Goal: Check status: Check status

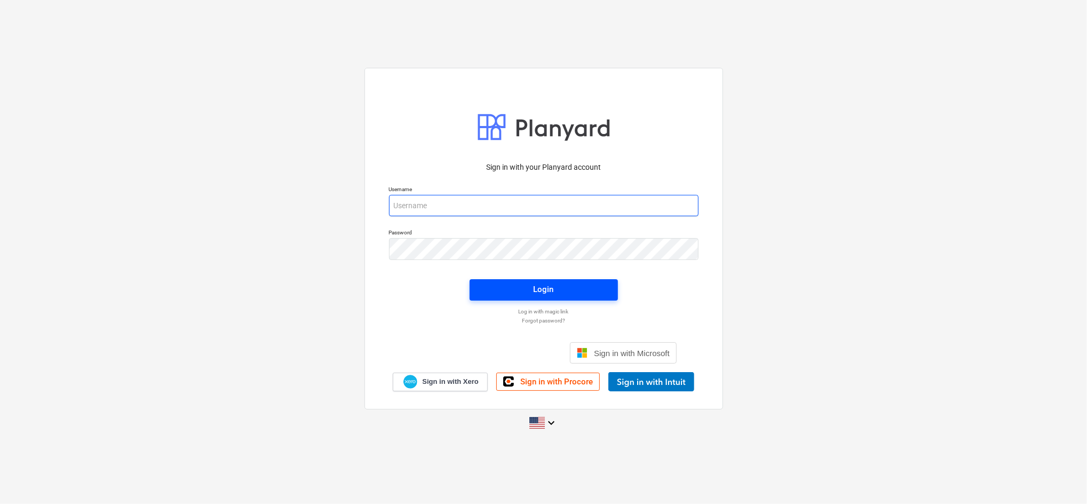
type input "[EMAIL_ADDRESS][DOMAIN_NAME]"
click at [571, 293] on span "Login" at bounding box center [544, 289] width 123 height 14
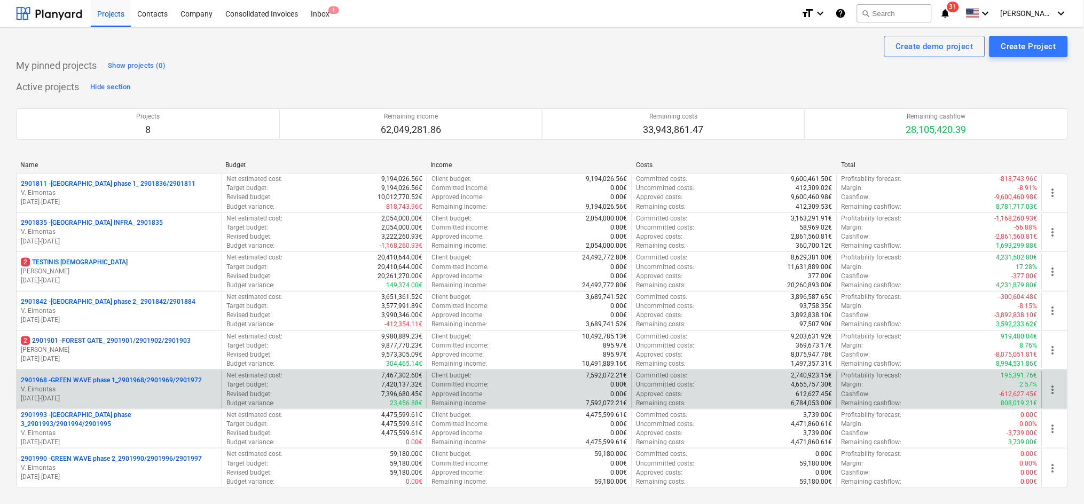
click at [146, 396] on p "[DATE] - [DATE]" at bounding box center [119, 398] width 196 height 9
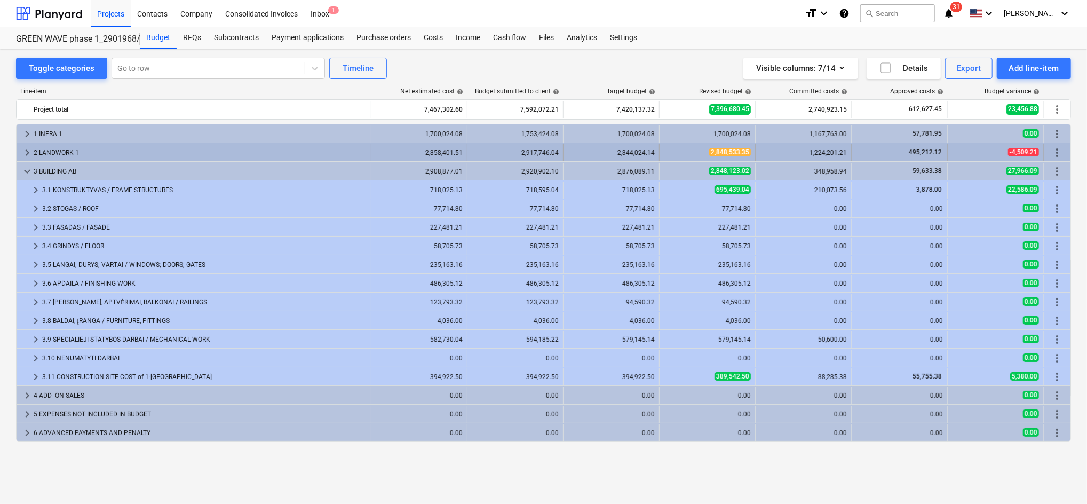
click at [30, 154] on span "keyboard_arrow_right" at bounding box center [27, 152] width 13 height 13
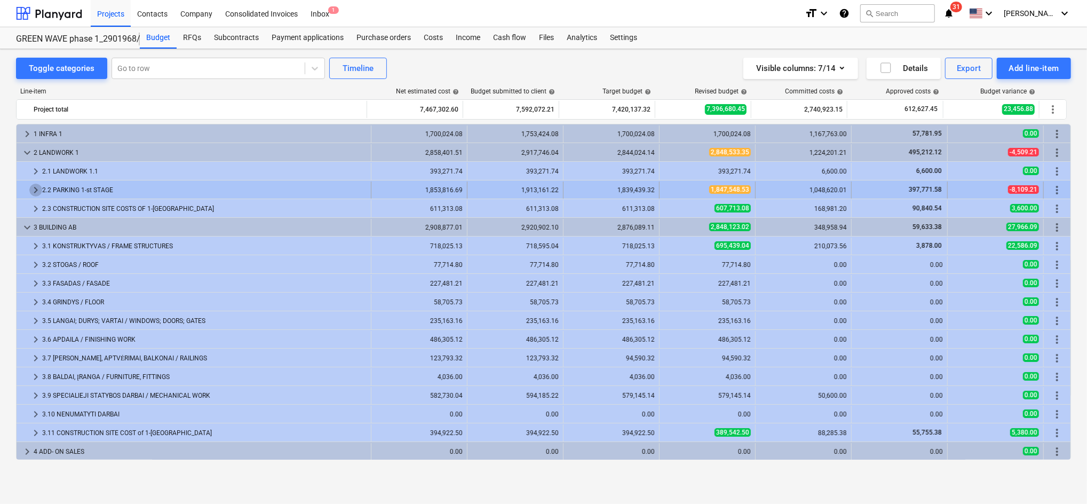
click at [38, 193] on span "keyboard_arrow_right" at bounding box center [35, 190] width 13 height 13
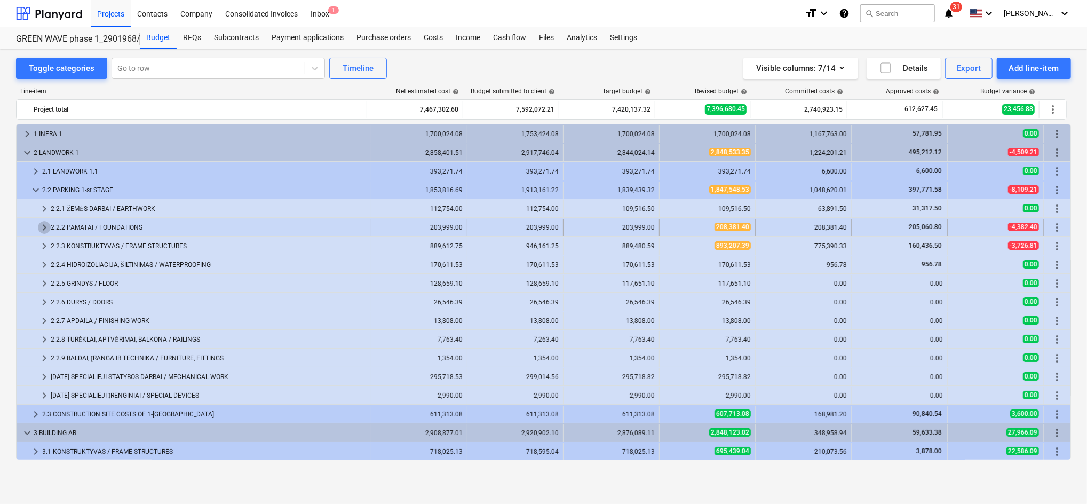
click at [47, 227] on span "keyboard_arrow_right" at bounding box center [44, 227] width 13 height 13
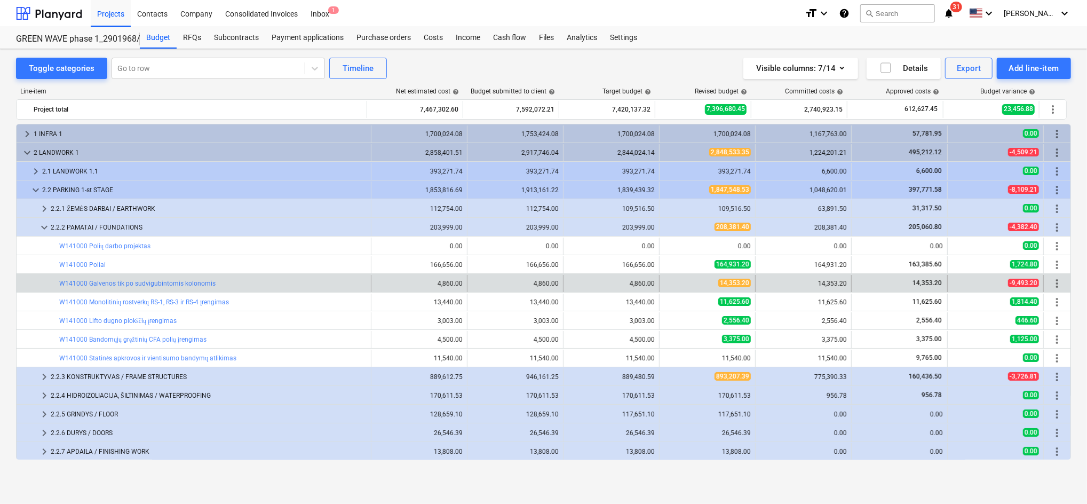
click at [1053, 283] on span "more_vert" at bounding box center [1057, 283] width 13 height 13
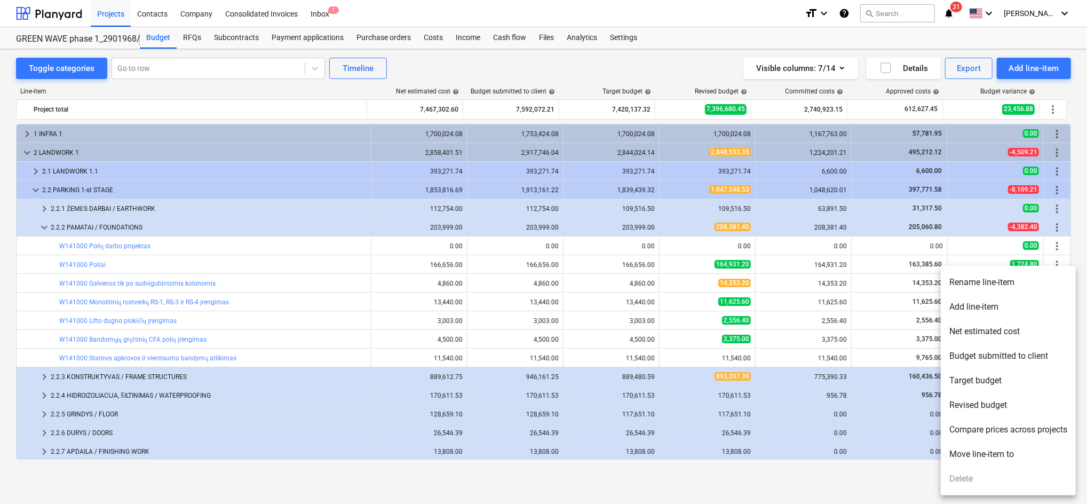
click at [132, 288] on div at bounding box center [543, 252] width 1087 height 504
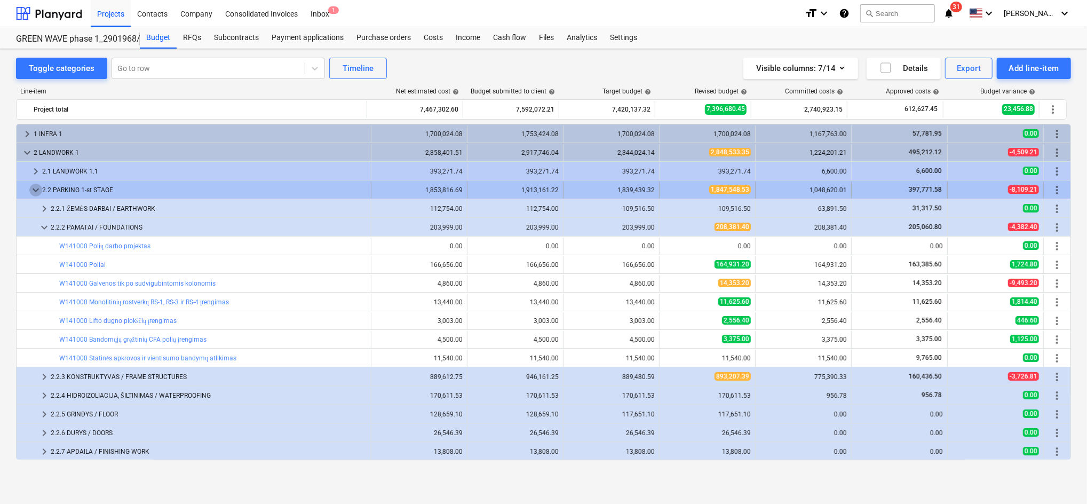
click at [38, 191] on span "keyboard_arrow_down" at bounding box center [35, 190] width 13 height 13
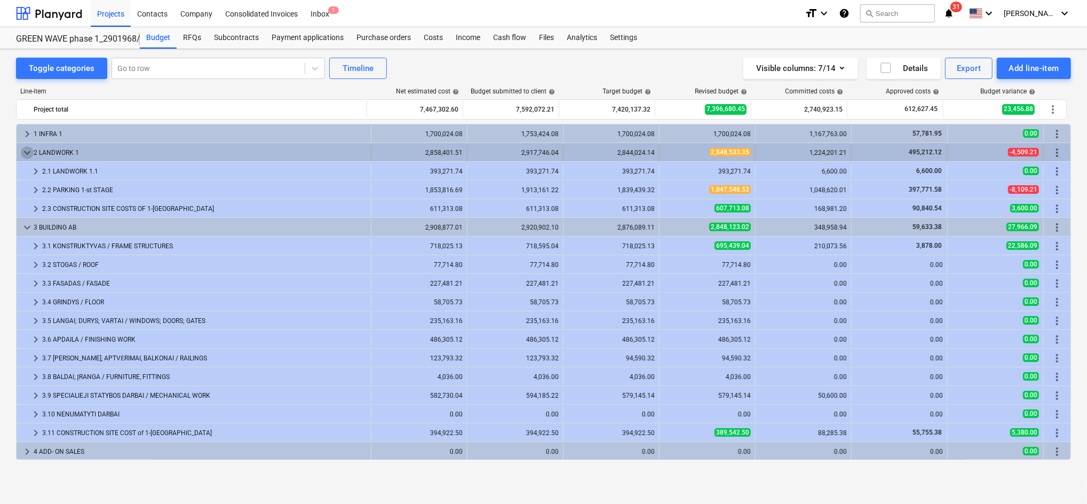
click at [29, 155] on span "keyboard_arrow_down" at bounding box center [27, 152] width 13 height 13
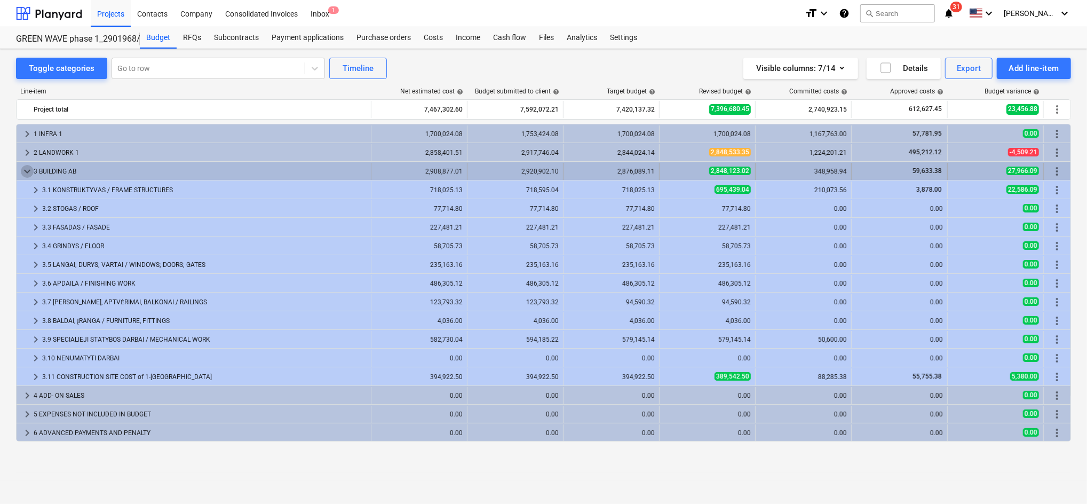
click at [29, 171] on span "keyboard_arrow_down" at bounding box center [27, 171] width 13 height 13
